Goal: Navigation & Orientation: Go to known website

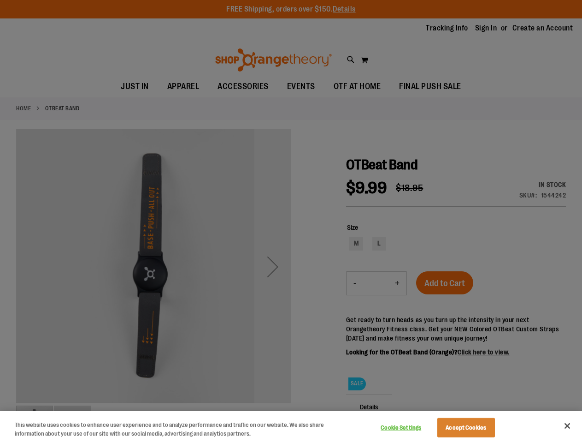
click at [291, 221] on div at bounding box center [291, 221] width 582 height 443
click at [413, 427] on button "Cookie Settings" at bounding box center [401, 427] width 58 height 18
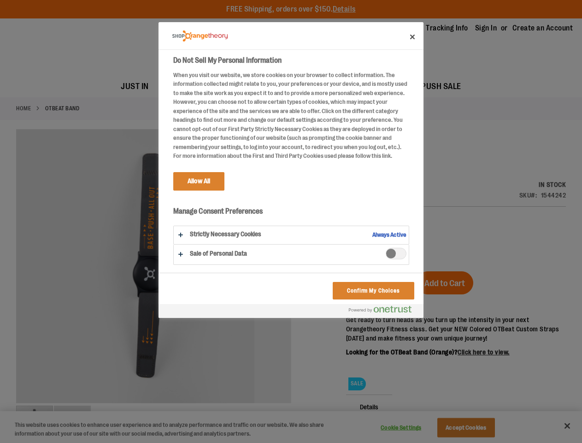
click at [478, 427] on div at bounding box center [291, 221] width 582 height 443
click at [567, 425] on div at bounding box center [291, 221] width 582 height 443
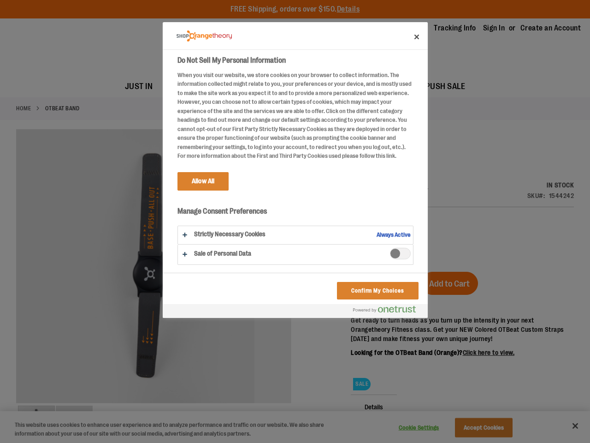
click at [482, 442] on html "Skip to Content The store will not work correctly when cookies are disabled. FR…" at bounding box center [295, 221] width 590 height 443
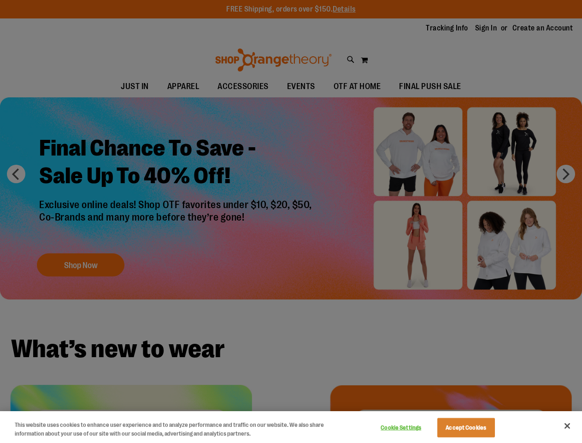
click at [291, 221] on div at bounding box center [291, 221] width 582 height 443
click at [413, 427] on button "Cookie Settings" at bounding box center [401, 427] width 58 height 18
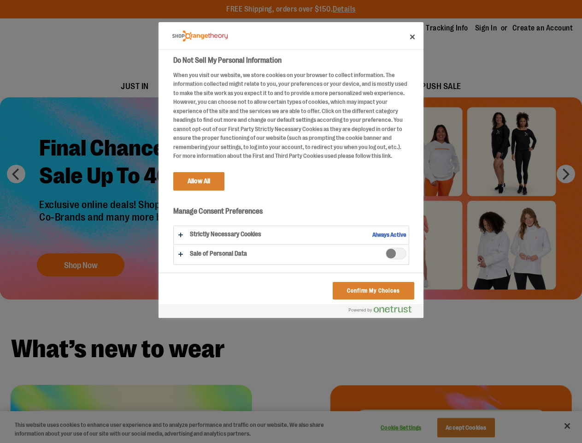
click at [478, 427] on div at bounding box center [291, 221] width 582 height 443
click at [567, 425] on div at bounding box center [291, 221] width 582 height 443
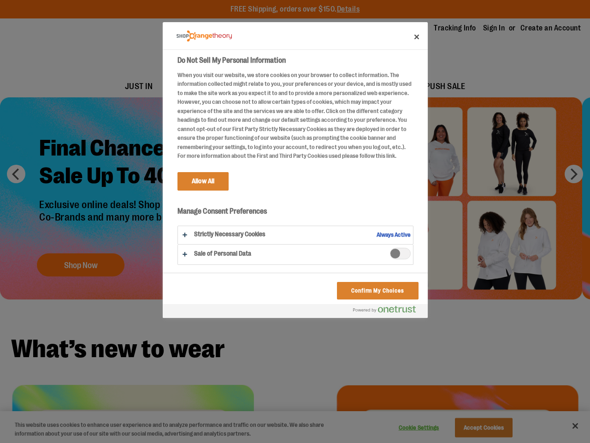
click at [482, 442] on html "Skip to Content The store will not work correctly when cookies are disabled. FR…" at bounding box center [295, 221] width 590 height 443
